Goal: Task Accomplishment & Management: Use online tool/utility

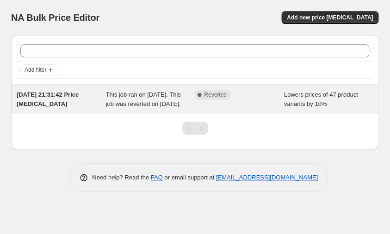
click at [176, 109] on div "This job ran on 16 septembre 2025. This job was reverted on 16 septembre 2025." at bounding box center [150, 99] width 89 height 19
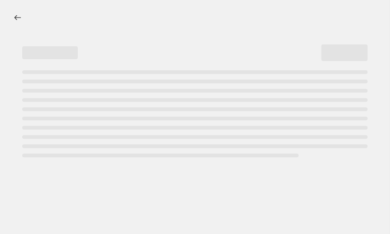
select select "percentage"
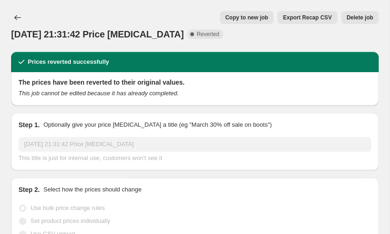
select select "collection"
click at [20, 15] on icon "Price change jobs" at bounding box center [17, 17] width 6 height 5
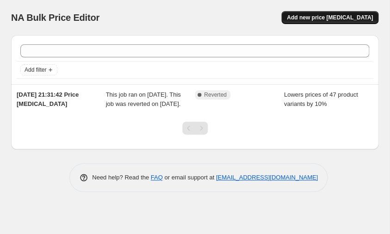
click at [324, 15] on span "Add new price [MEDICAL_DATA]" at bounding box center [330, 17] width 86 height 7
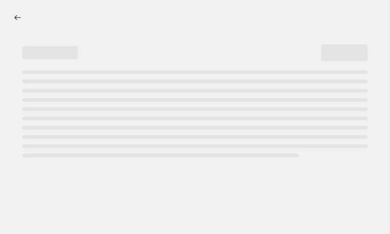
select select "percentage"
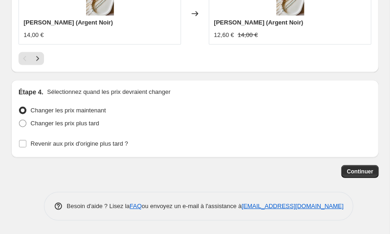
scroll to position [1021, 0]
click at [360, 170] on span "Continuer" at bounding box center [360, 171] width 26 height 7
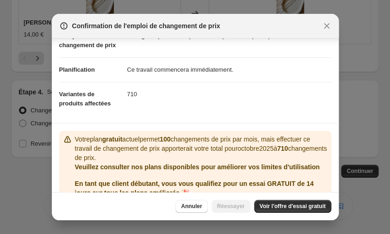
scroll to position [56, 0]
click at [318, 210] on span "Voir l'offre d'essai gratuit" at bounding box center [293, 206] width 66 height 7
click at [245, 210] on span "Réessayer" at bounding box center [231, 206] width 28 height 7
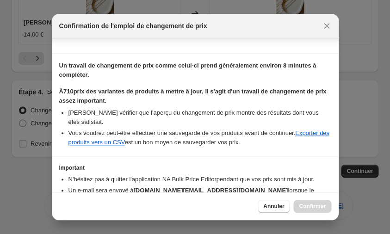
scroll to position [125, 0]
checkbox input "true"
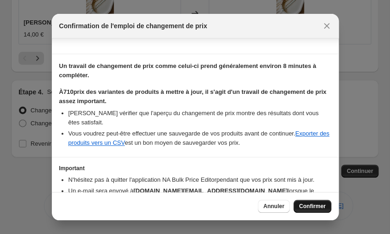
click at [325, 210] on span "Confirmer" at bounding box center [312, 206] width 26 height 7
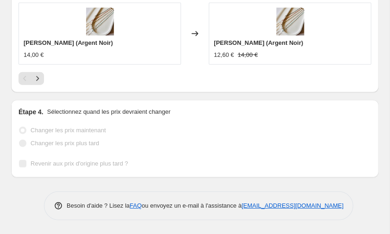
scroll to position [1062, 0]
click at [236, 138] on div "Changer les prix plus tard" at bounding box center [195, 143] width 353 height 13
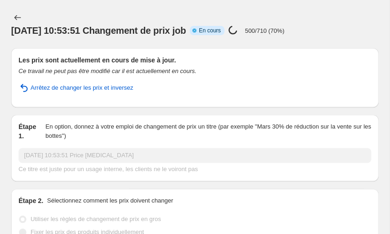
scroll to position [0, 0]
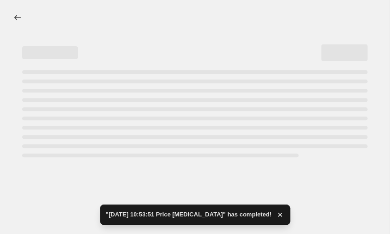
select select "percentage"
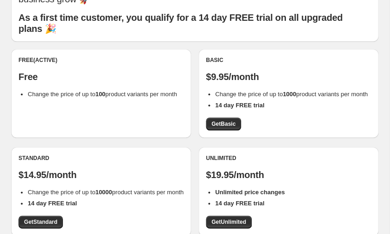
scroll to position [33, 0]
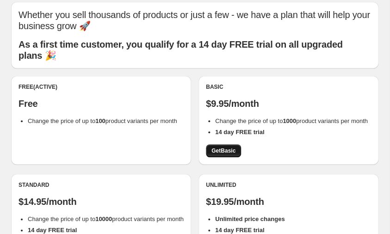
click at [227, 148] on link "Get Basic" at bounding box center [223, 150] width 35 height 13
